Goal: Check status: Check status

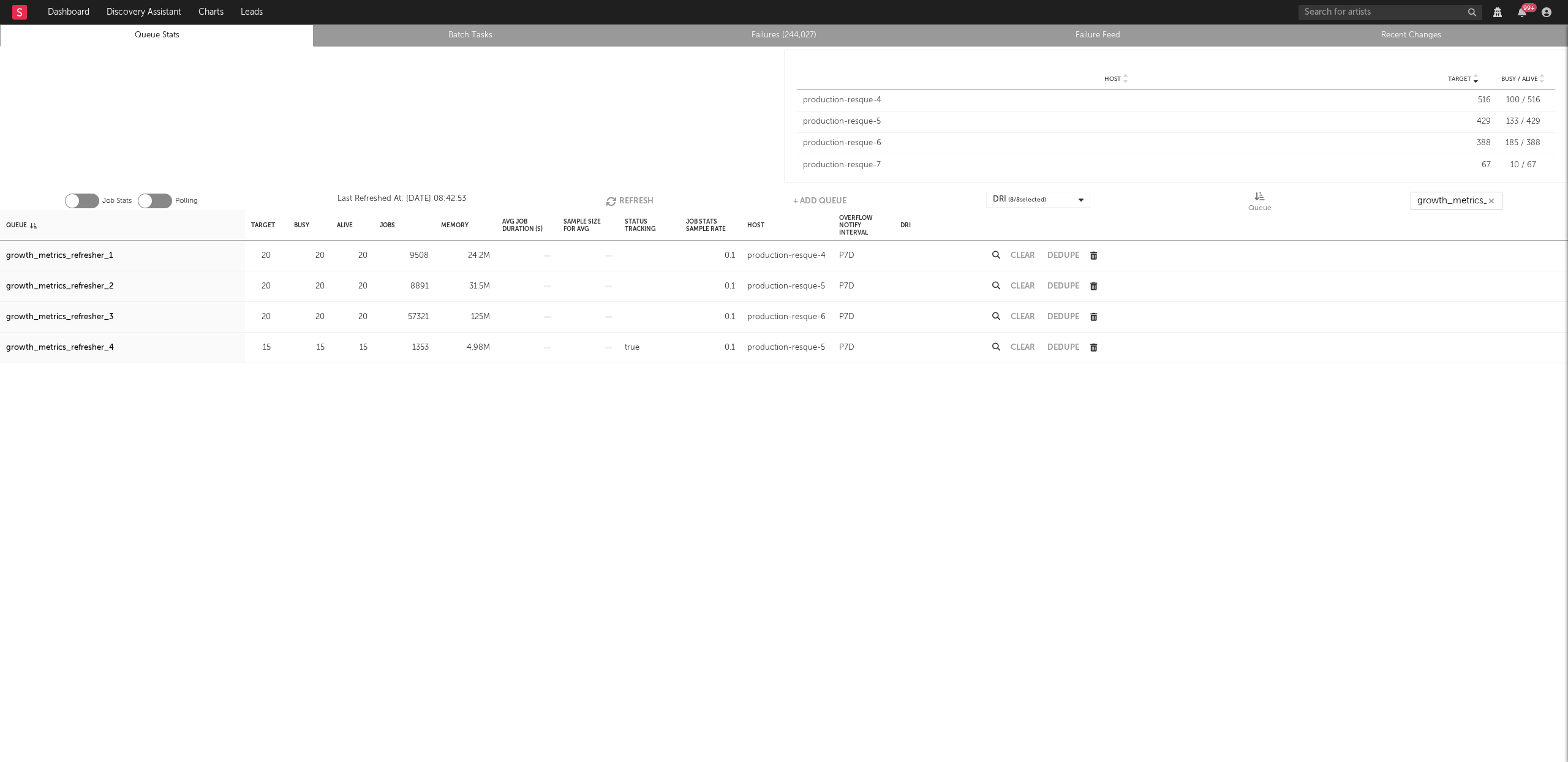
click at [1447, 204] on input "growth_metrics_ref" at bounding box center [1456, 200] width 92 height 18
click at [638, 202] on button "Refresh" at bounding box center [629, 200] width 48 height 18
click at [631, 199] on button "Refresh" at bounding box center [630, 200] width 48 height 18
click at [97, 251] on div "growth_metrics_refresher_1" at bounding box center [59, 256] width 107 height 14
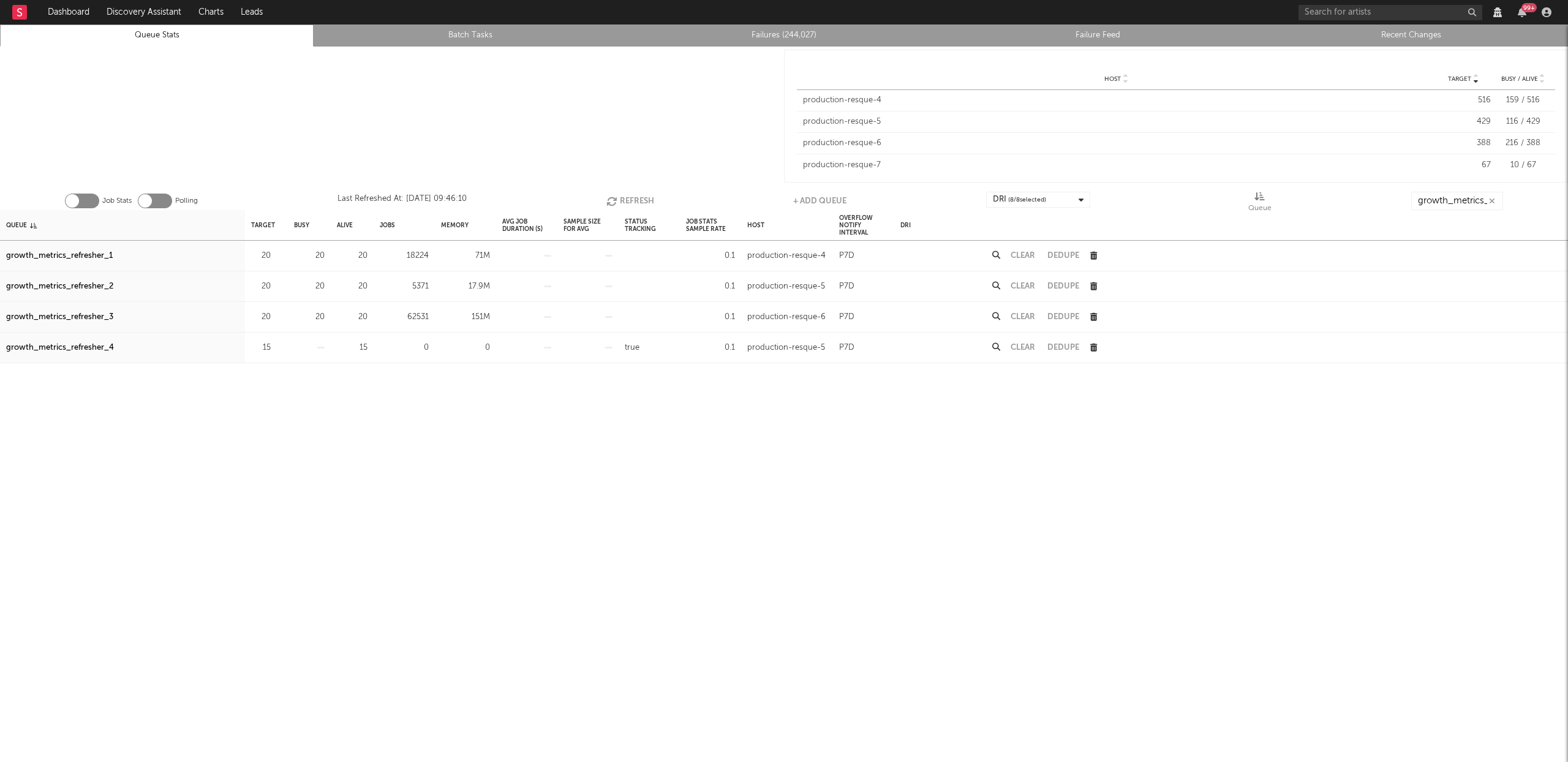
click at [86, 282] on div "growth_metrics_refresher_2" at bounding box center [59, 287] width 107 height 14
click at [79, 319] on div "growth_metrics_refresher_3" at bounding box center [59, 317] width 107 height 14
click at [624, 199] on button "Refresh" at bounding box center [630, 200] width 48 height 18
click at [640, 199] on button "Refresh" at bounding box center [630, 200] width 48 height 18
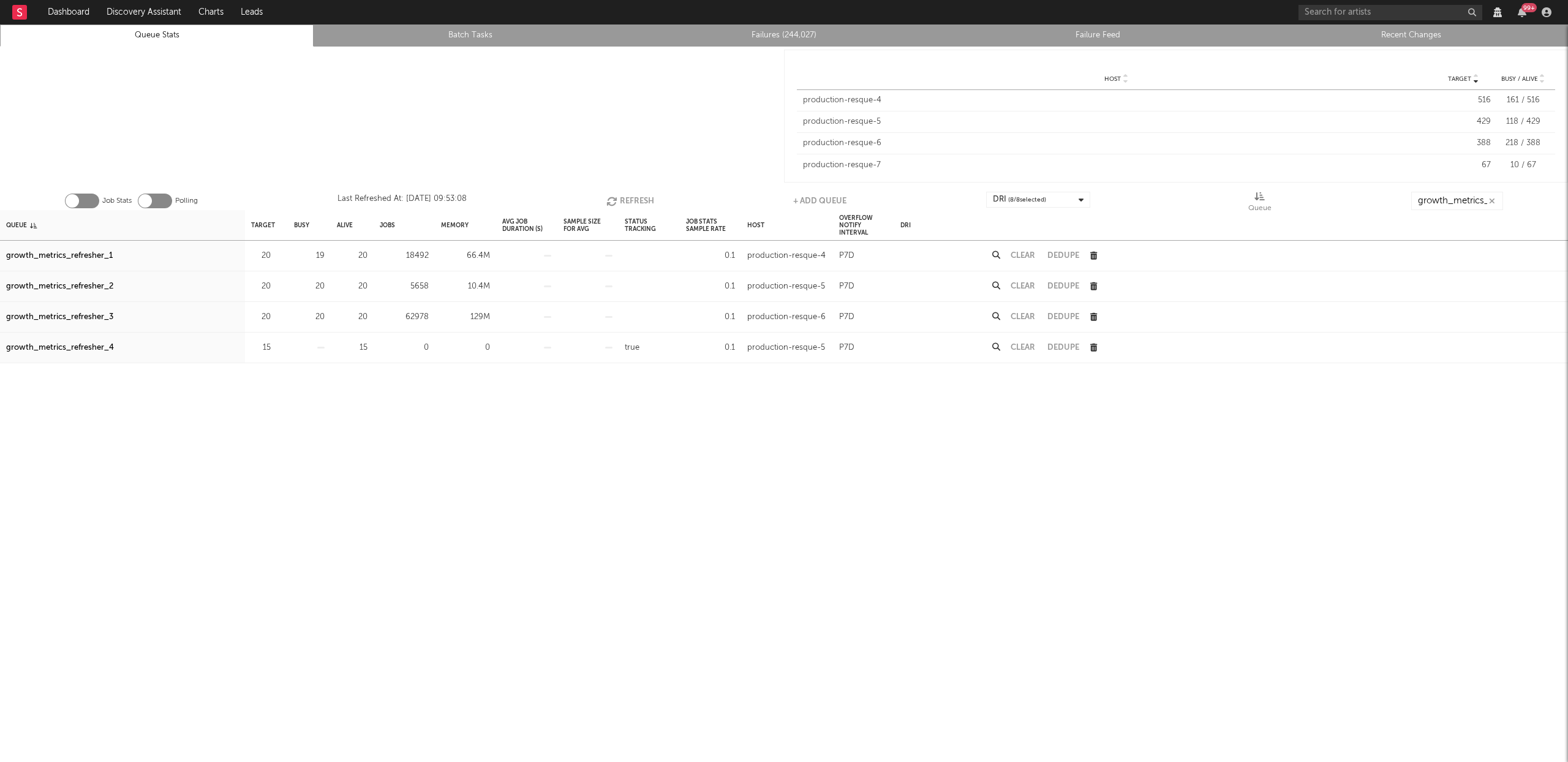
click at [637, 196] on button "Refresh" at bounding box center [630, 200] width 48 height 18
click at [637, 196] on button "Refresh" at bounding box center [629, 200] width 48 height 18
click at [626, 198] on button "Refresh" at bounding box center [629, 200] width 48 height 18
click at [625, 199] on button "Refresh" at bounding box center [629, 200] width 48 height 18
click at [90, 253] on div "growth_metrics_refresher_1" at bounding box center [59, 256] width 107 height 14
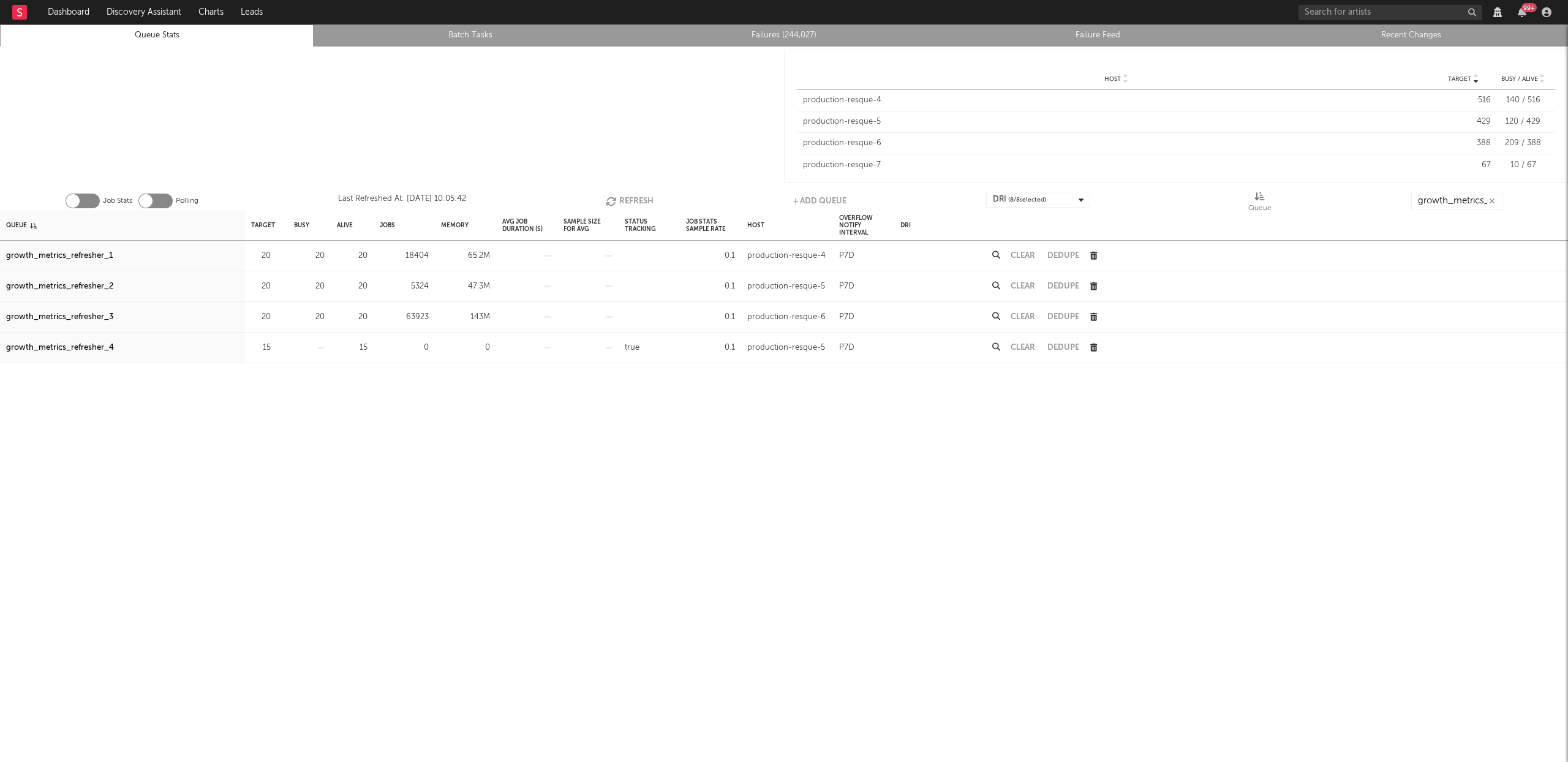
click at [95, 284] on div "growth_metrics_refresher_2" at bounding box center [59, 287] width 107 height 14
click at [88, 314] on div "growth_metrics_refresher_3" at bounding box center [59, 317] width 107 height 14
click at [636, 202] on button "Refresh" at bounding box center [629, 200] width 48 height 18
click at [1458, 205] on input "growth_metrics_ref" at bounding box center [1456, 200] width 92 height 18
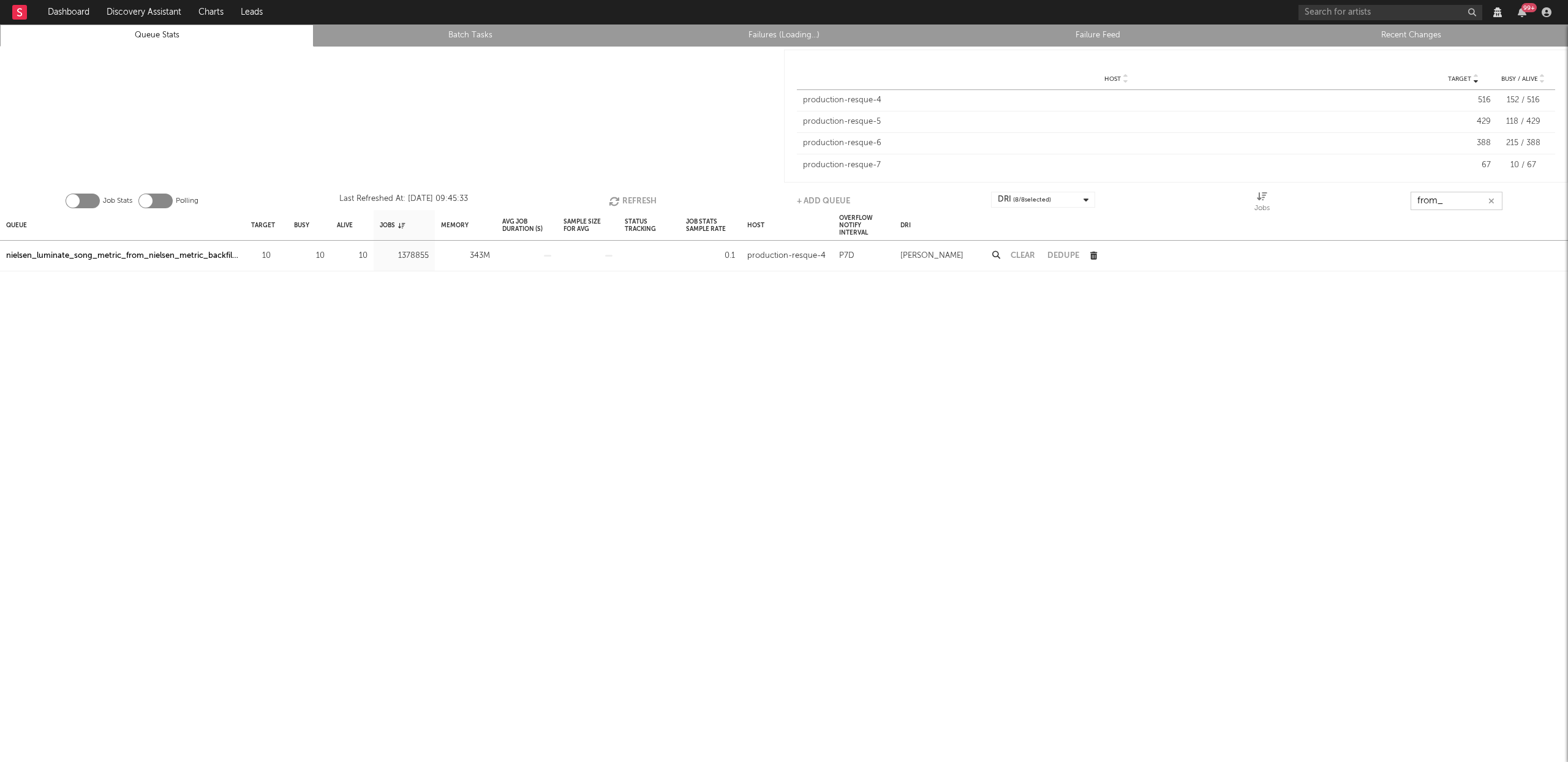
click at [647, 199] on button "Refresh" at bounding box center [633, 200] width 48 height 18
click at [647, 197] on button "Refresh" at bounding box center [633, 200] width 48 height 18
type input "from_"
click at [184, 256] on div "nielsen_luminate_song_metric_from_nielsen_metric_backfiller" at bounding box center [122, 256] width 233 height 14
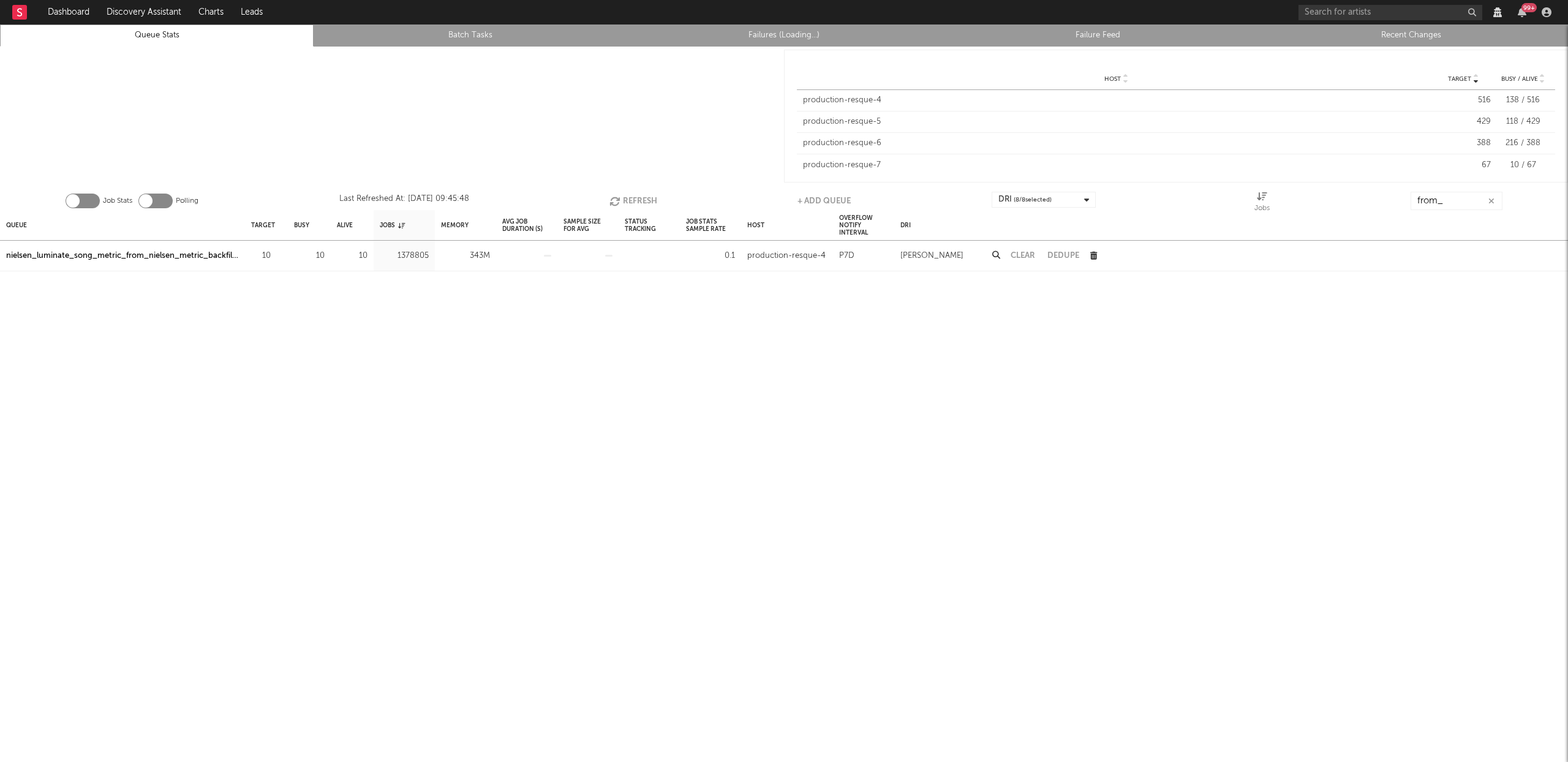
click at [630, 197] on button "Refresh" at bounding box center [634, 200] width 48 height 18
click at [630, 197] on button "Refresh" at bounding box center [633, 200] width 48 height 18
click at [1494, 197] on icon "button" at bounding box center [1491, 201] width 6 height 8
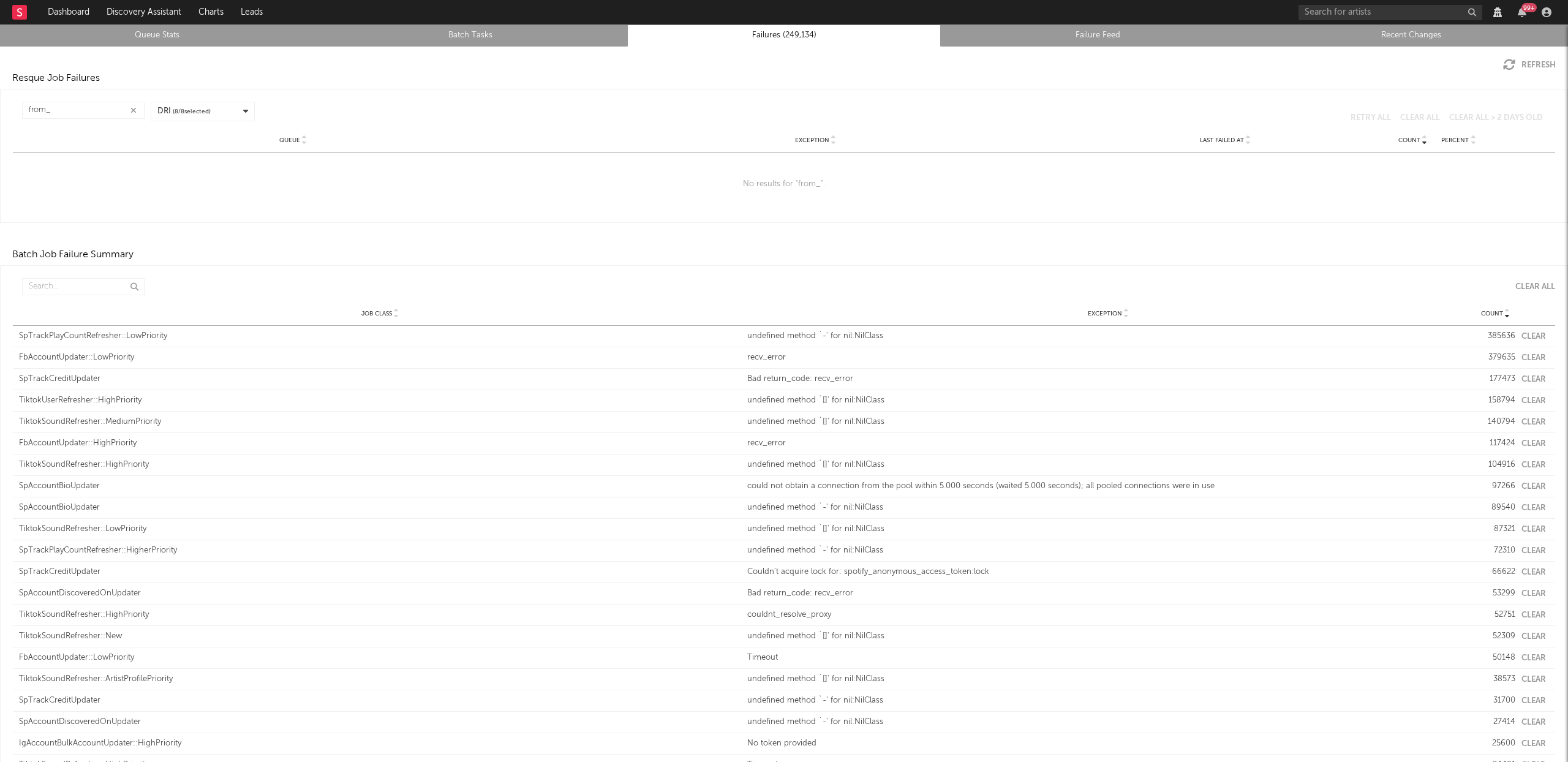
click at [134, 111] on icon "button" at bounding box center [134, 111] width 6 height 8
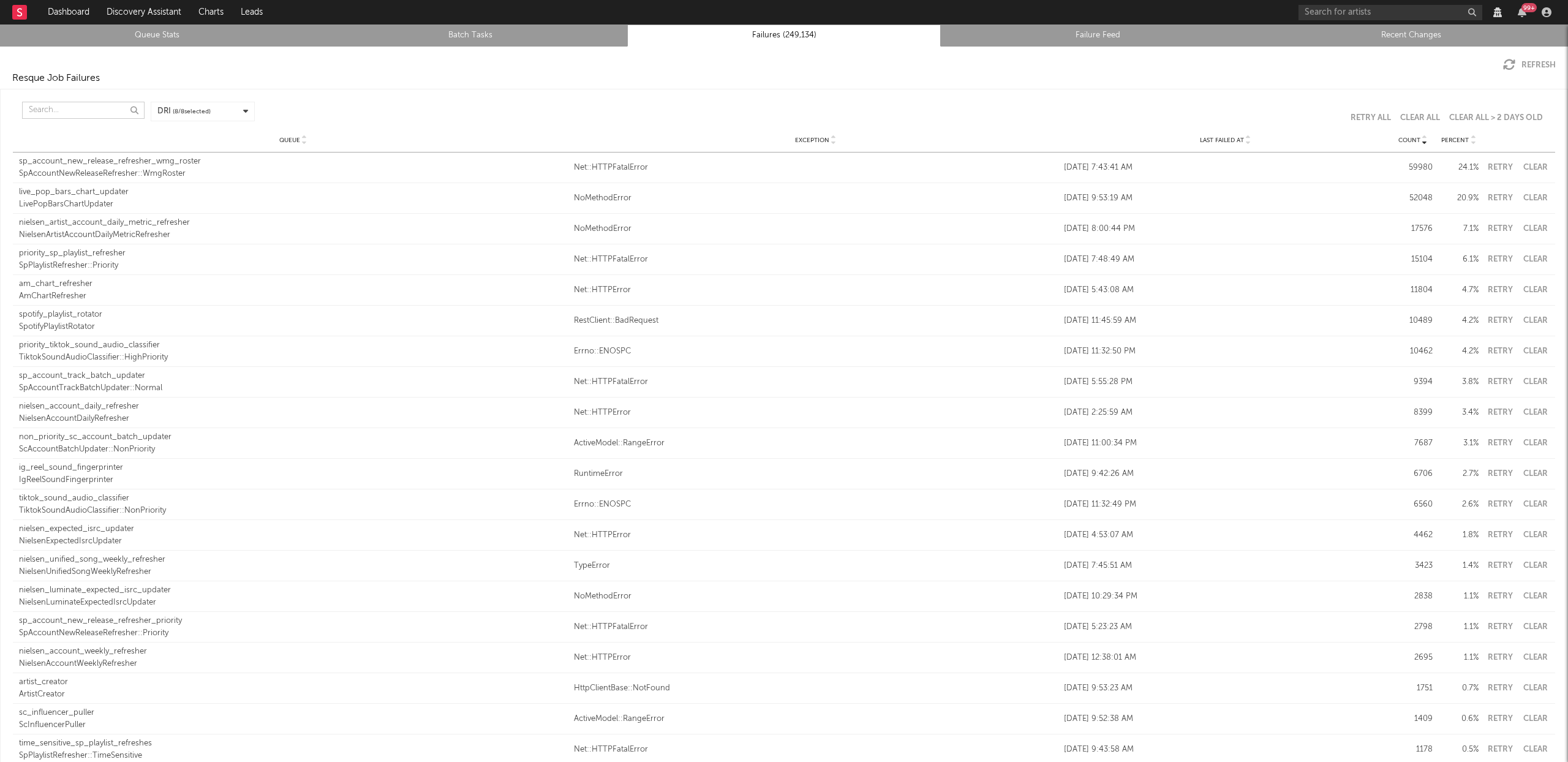
click at [90, 110] on input "text" at bounding box center [84, 111] width 123 height 17
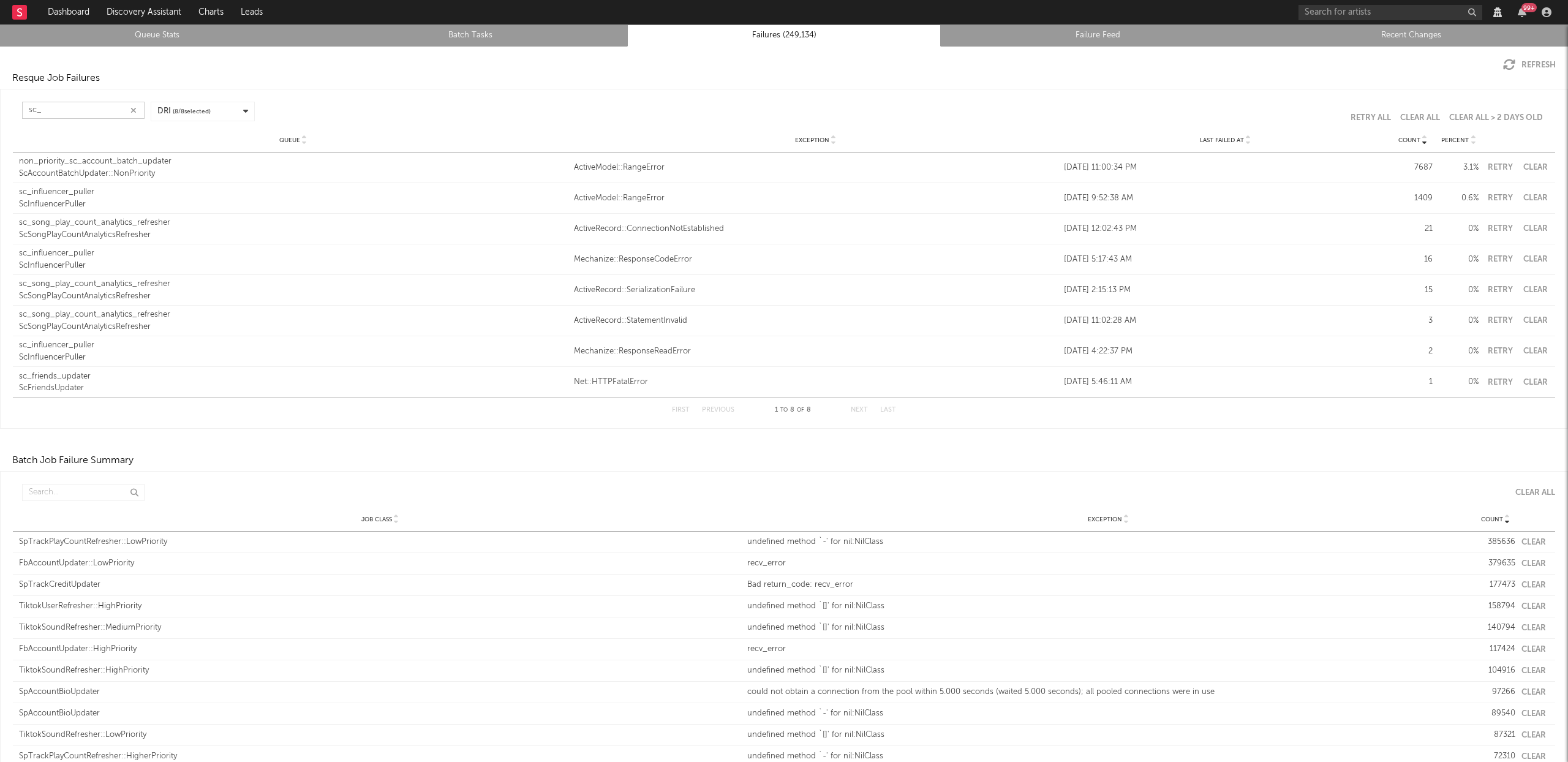
type input "sc_"
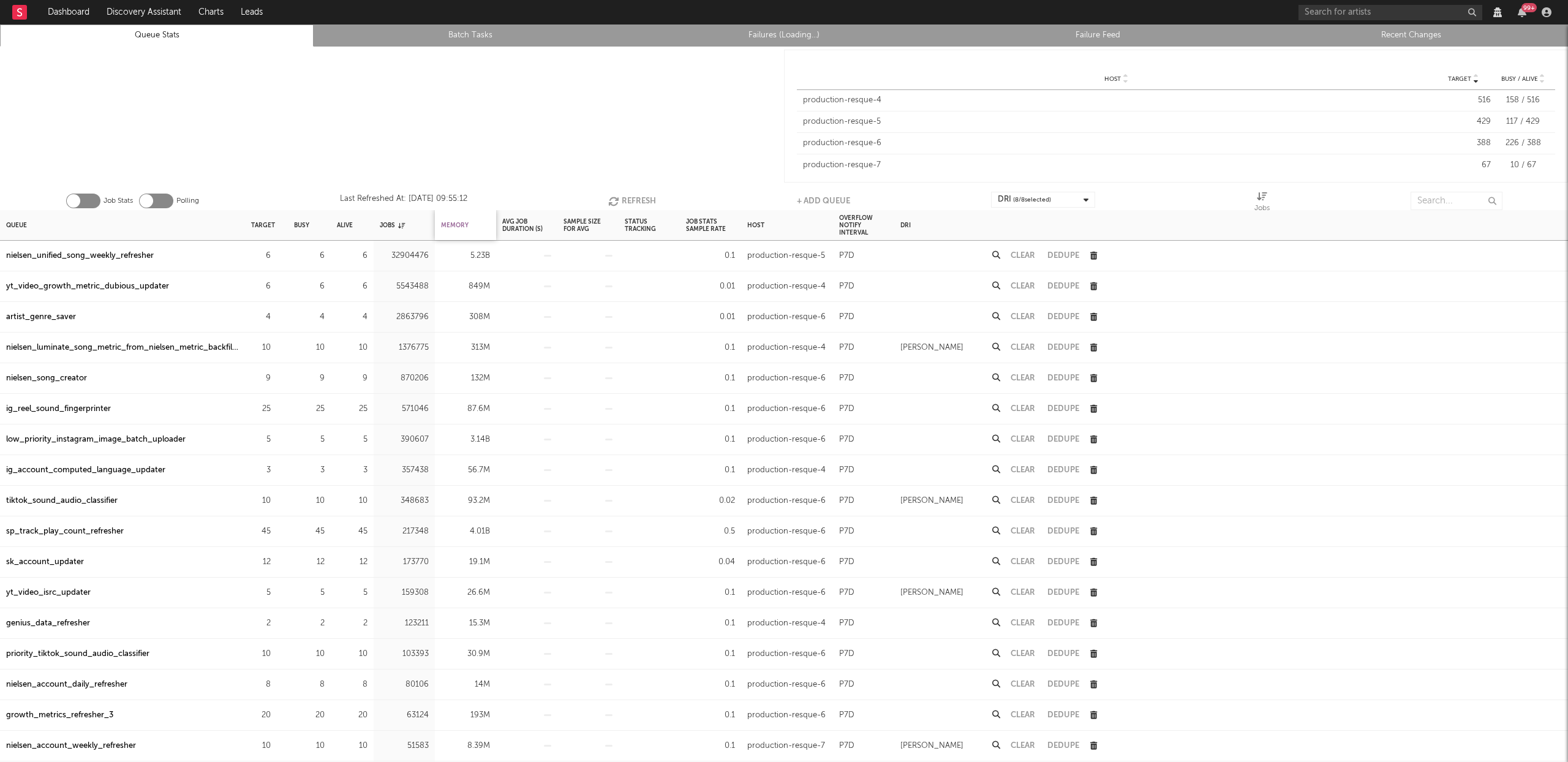
click at [450, 225] on div "Memory" at bounding box center [455, 225] width 27 height 26
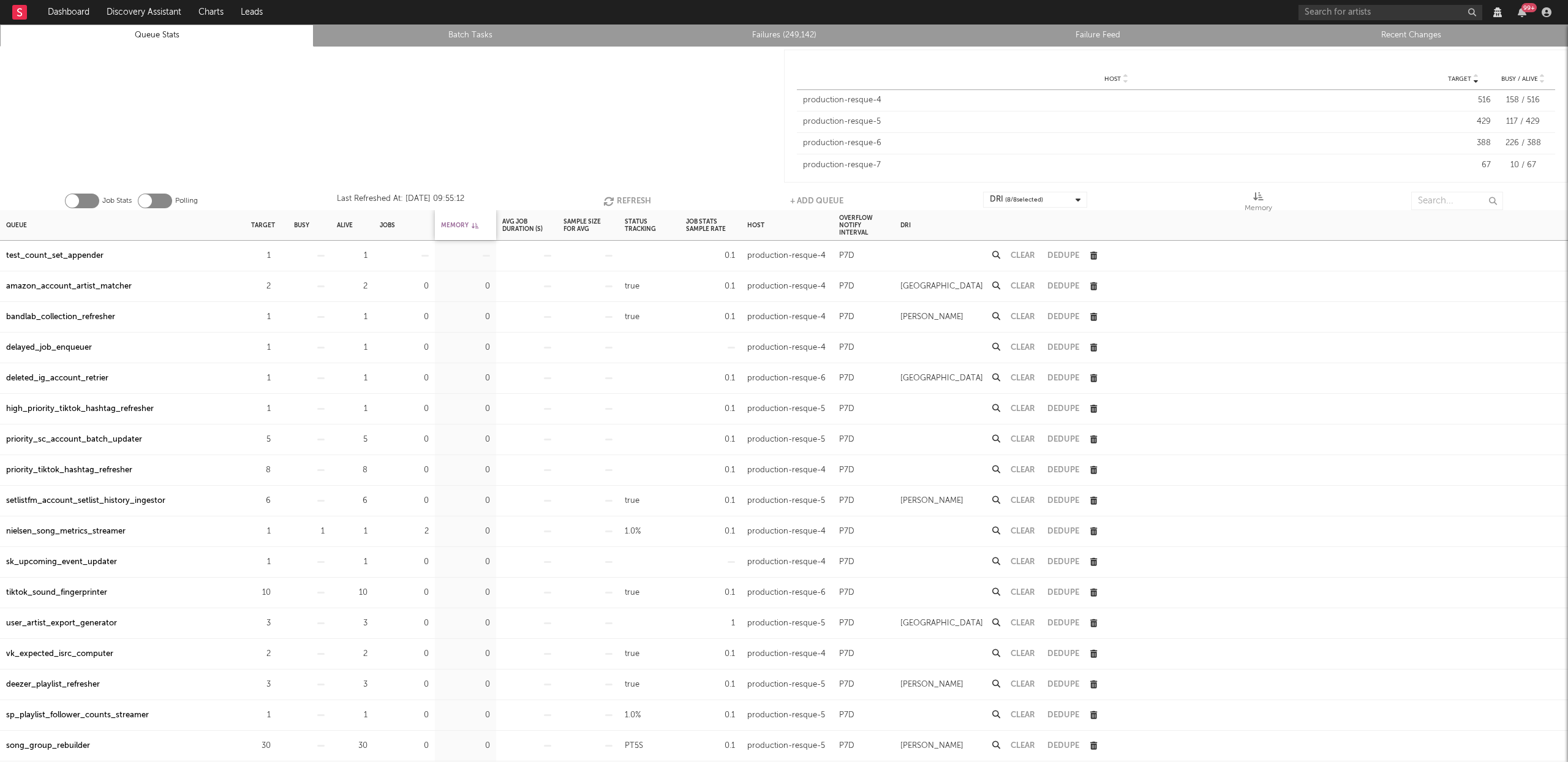
click at [450, 225] on div "Memory" at bounding box center [460, 225] width 38 height 26
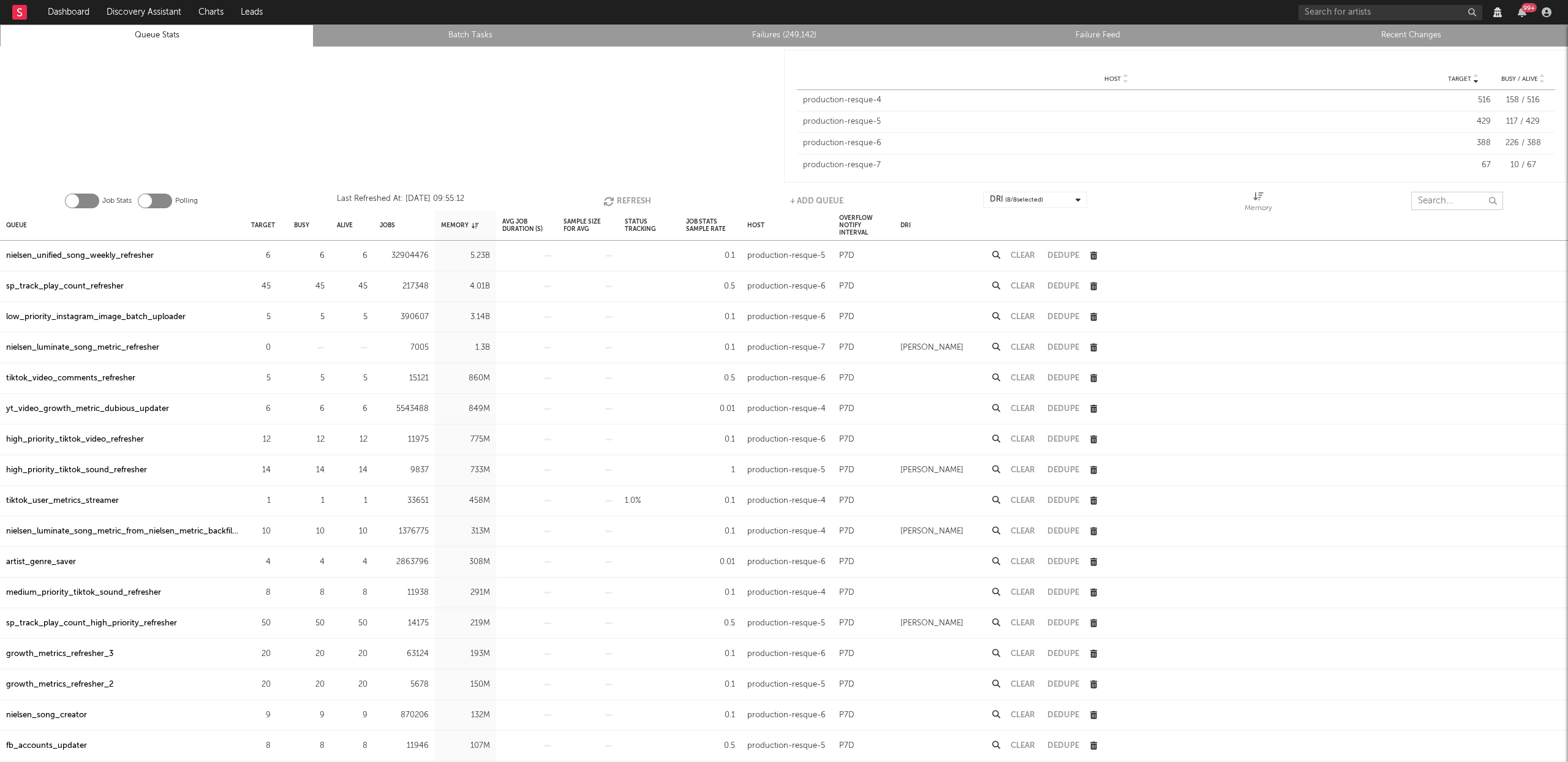
click at [1452, 204] on input "text" at bounding box center [1457, 200] width 92 height 18
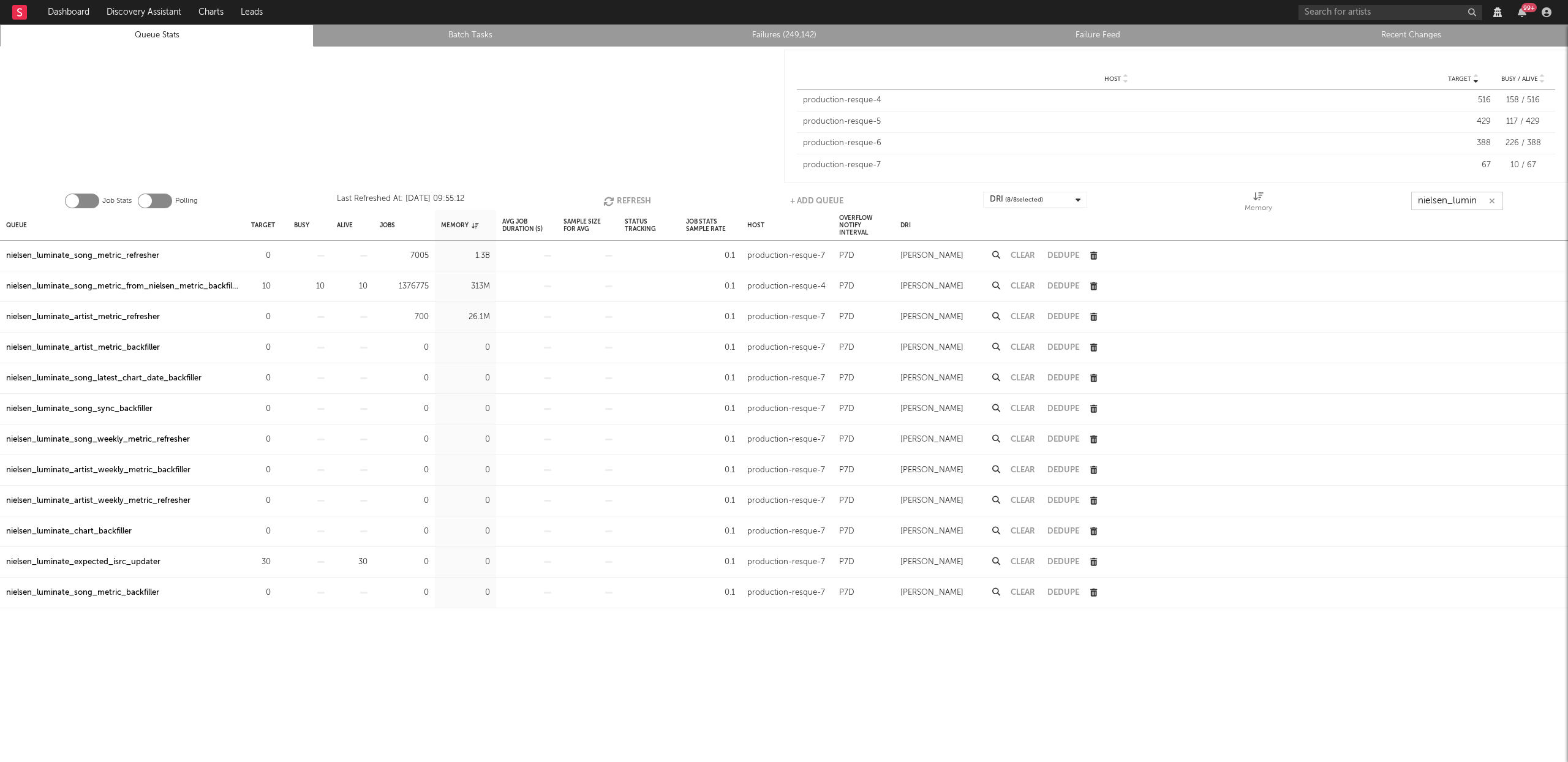
click at [1031, 255] on button "Clear" at bounding box center [1023, 255] width 25 height 8
type input "nielsen_lumin"
click at [1028, 318] on button "Clear" at bounding box center [1023, 316] width 25 height 8
click at [1493, 199] on icon "button" at bounding box center [1492, 201] width 6 height 8
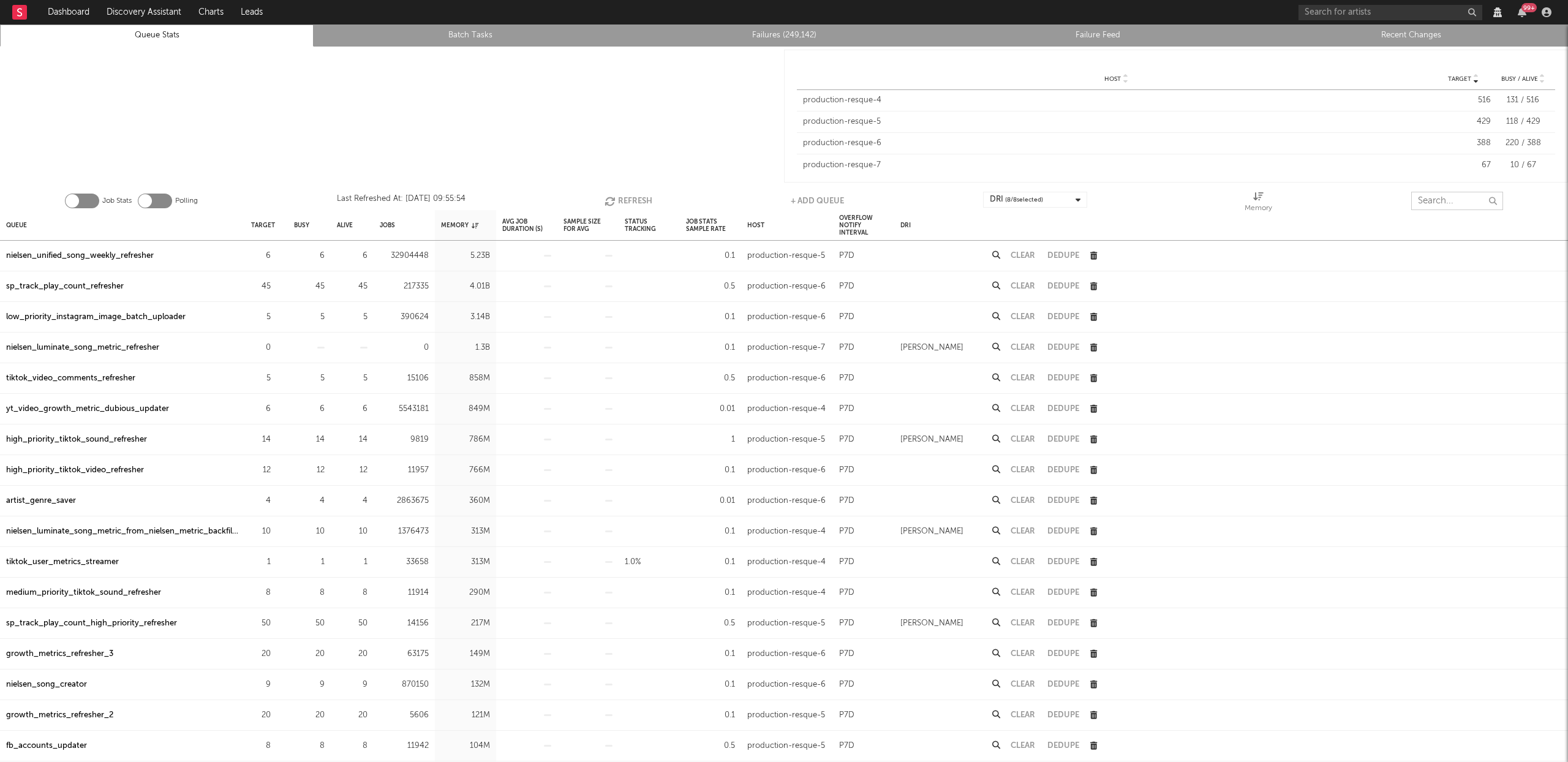
click at [1460, 197] on input "text" at bounding box center [1457, 200] width 92 height 18
type input "fb_acc"
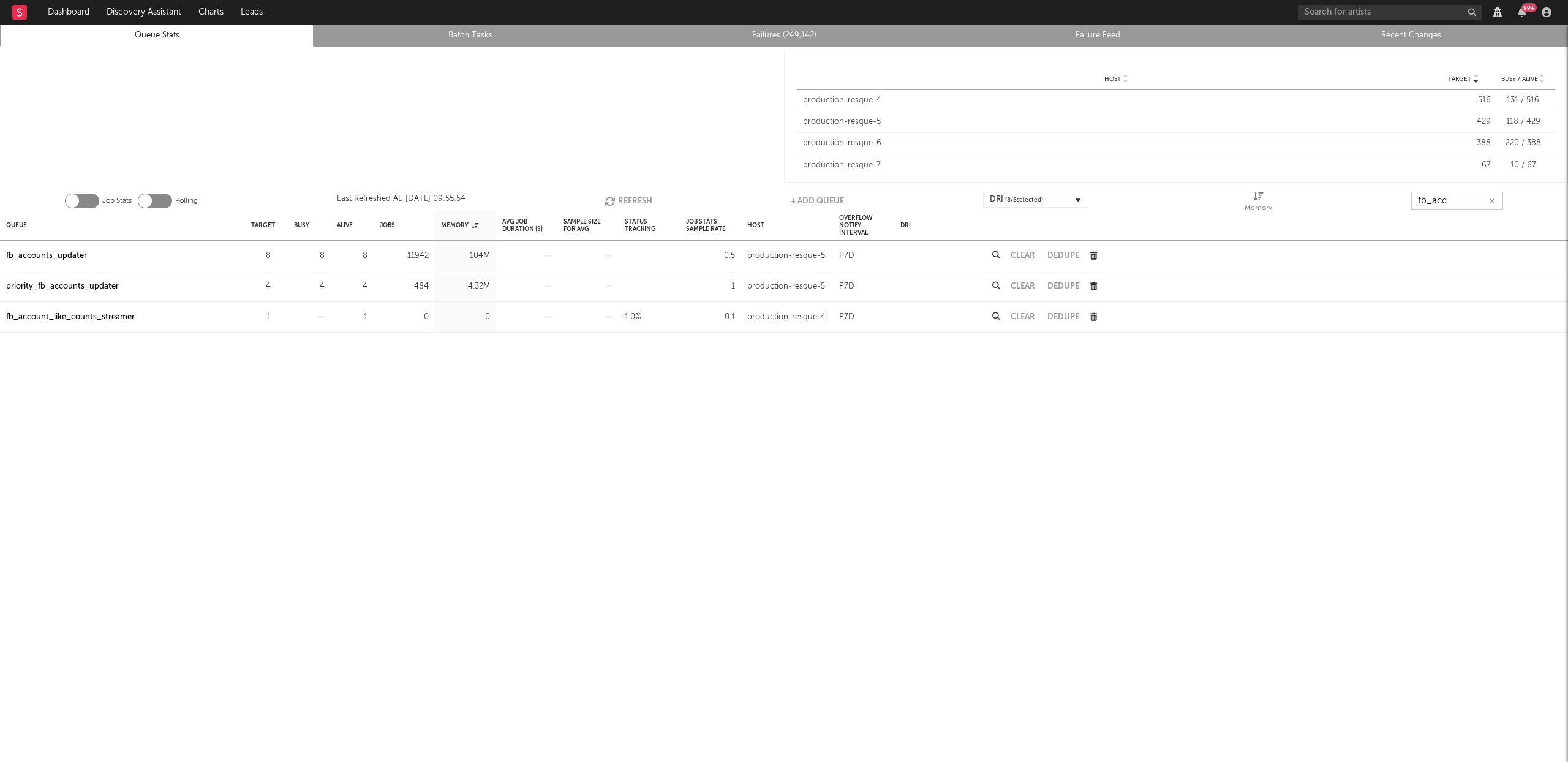
click at [1495, 199] on button "button" at bounding box center [1492, 201] width 10 height 12
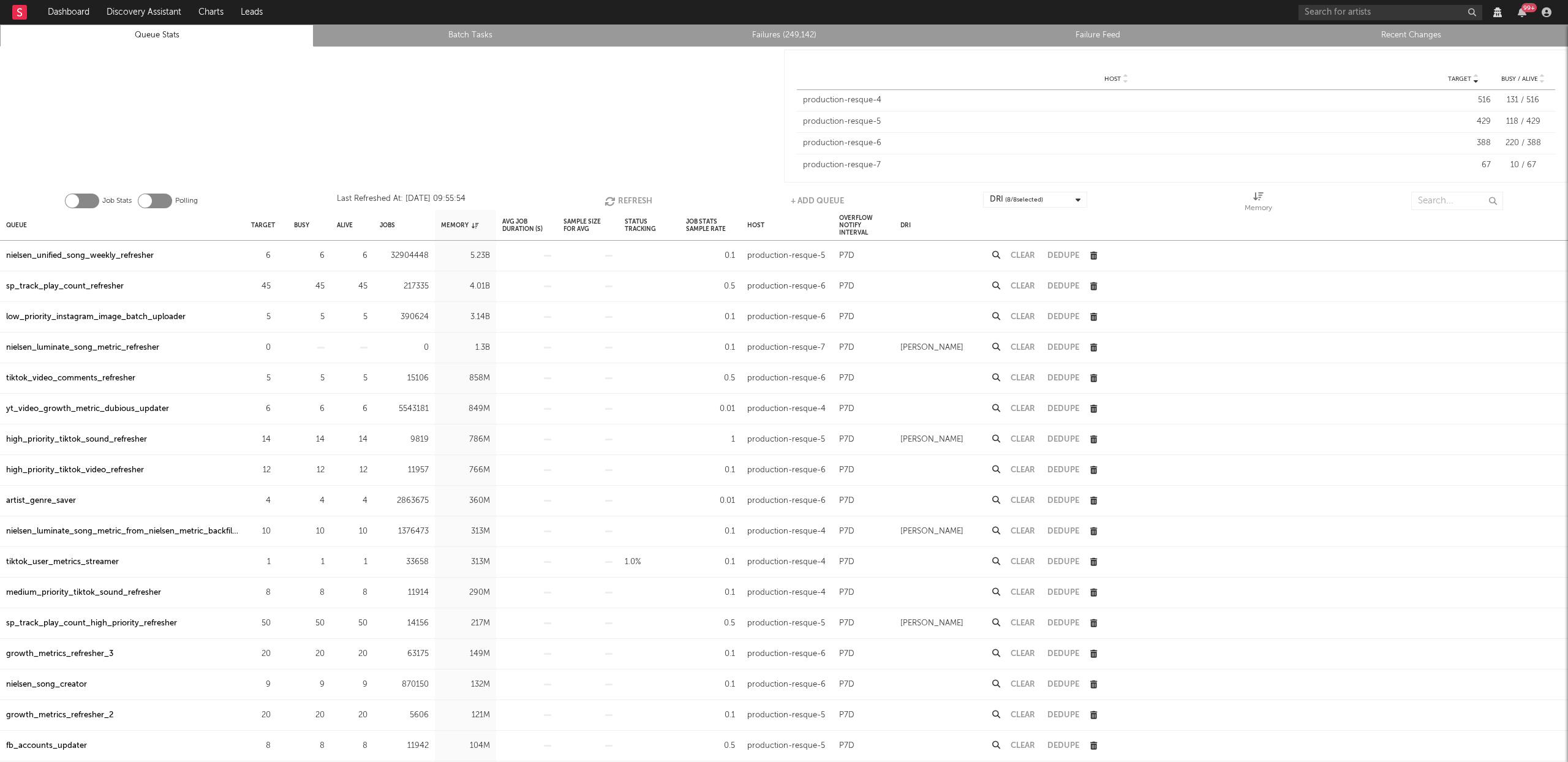
click at [104, 378] on div "tiktok_video_comments_refresher" at bounding box center [70, 378] width 129 height 14
click at [103, 404] on div "yt_video_growth_metric_dubious_updater" at bounding box center [87, 409] width 163 height 14
click at [79, 251] on div "nielsen_unified_song_weekly_refresher" at bounding box center [79, 256] width 147 height 14
click at [648, 197] on button "Refresh" at bounding box center [629, 200] width 48 height 18
click at [67, 292] on div "sp_track_play_count_refresher" at bounding box center [64, 287] width 118 height 14
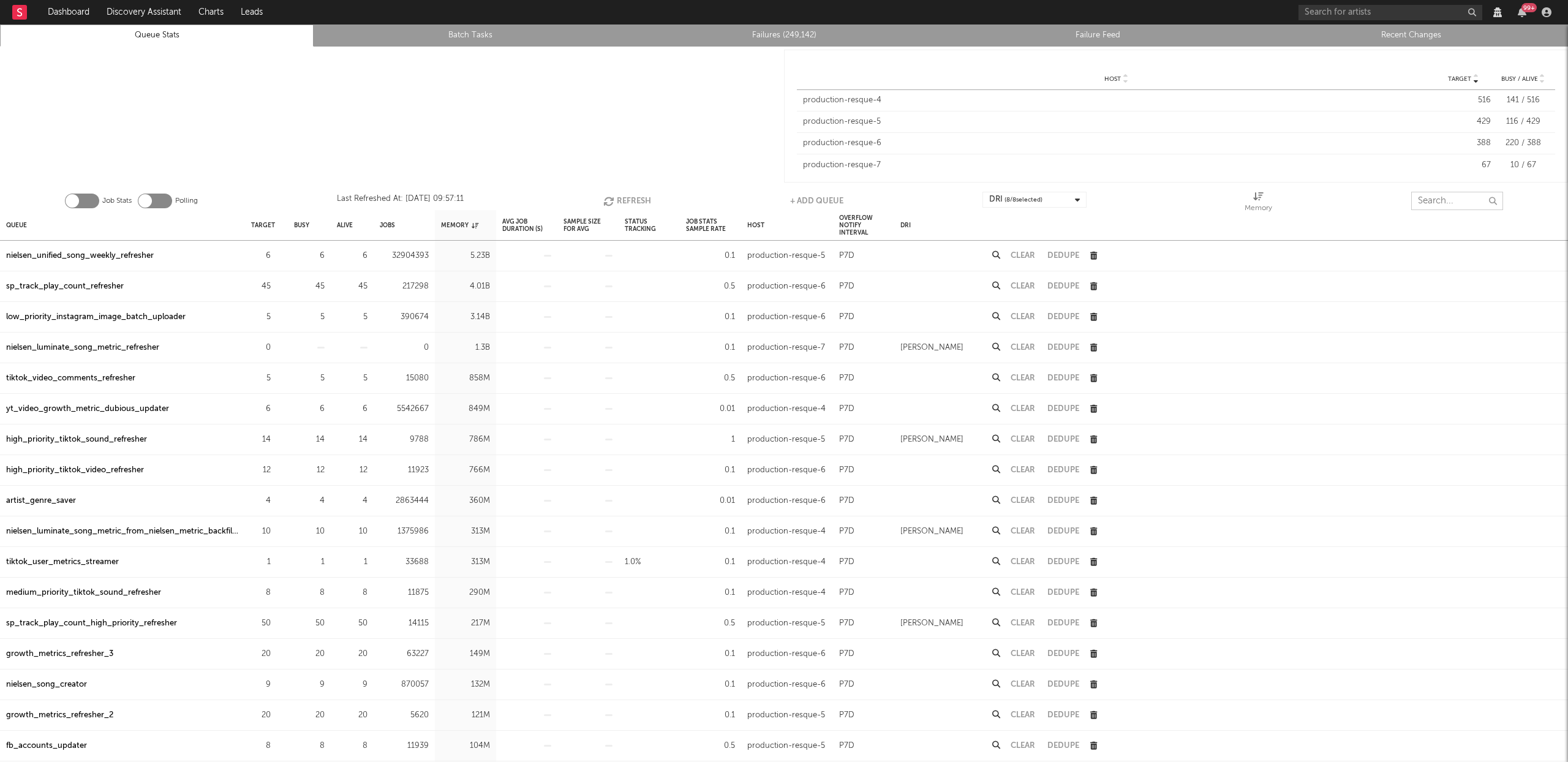
click at [1447, 200] on input "text" at bounding box center [1457, 200] width 92 height 18
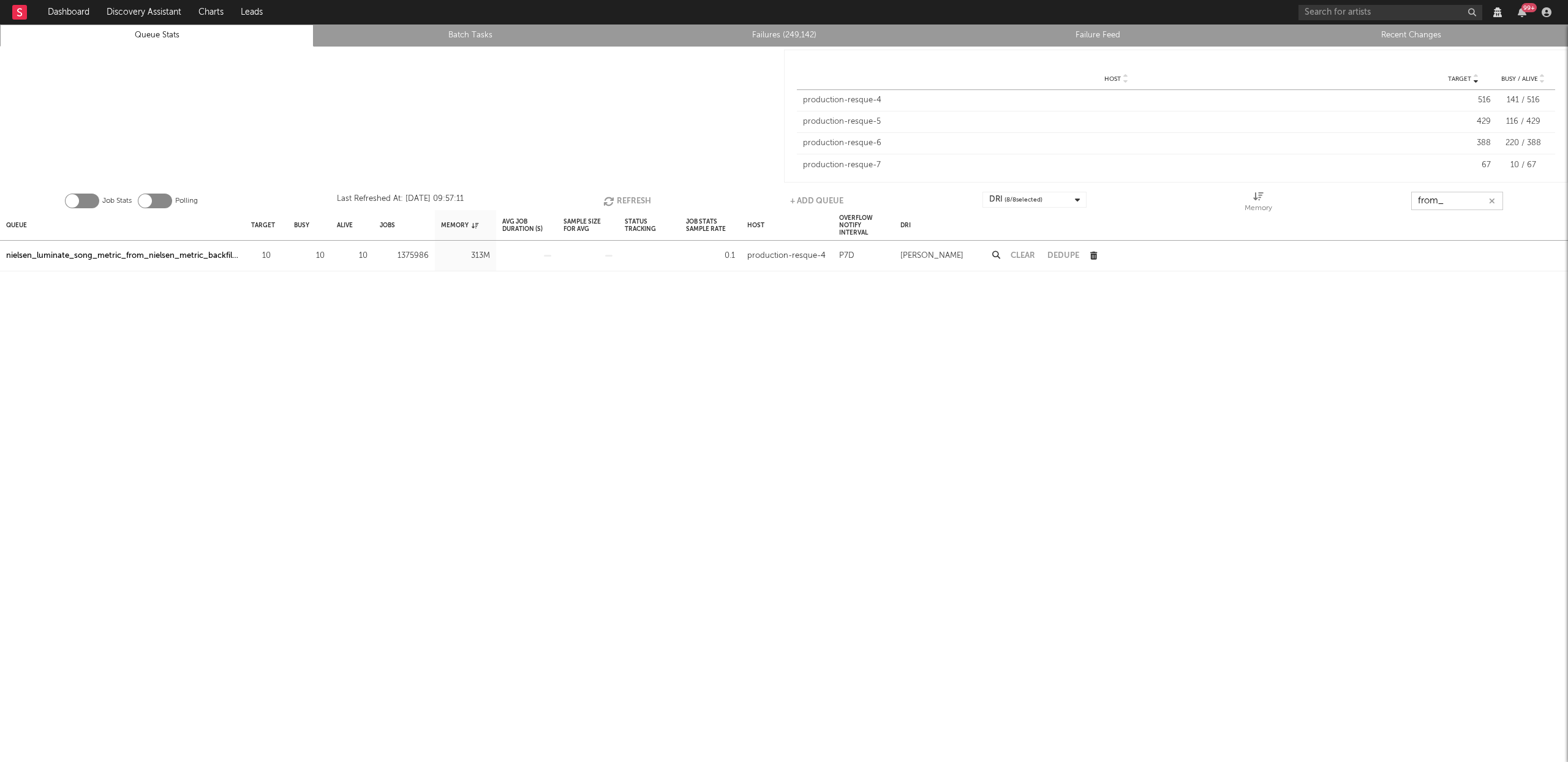
click at [624, 199] on button "Refresh" at bounding box center [627, 200] width 48 height 18
click at [624, 199] on button "Refresh" at bounding box center [629, 200] width 48 height 18
type input "from_"
click at [217, 255] on div "nielsen_luminate_song_metric_from_nielsen_metric_backfiller" at bounding box center [122, 256] width 233 height 14
